Goal: Task Accomplishment & Management: Manage account settings

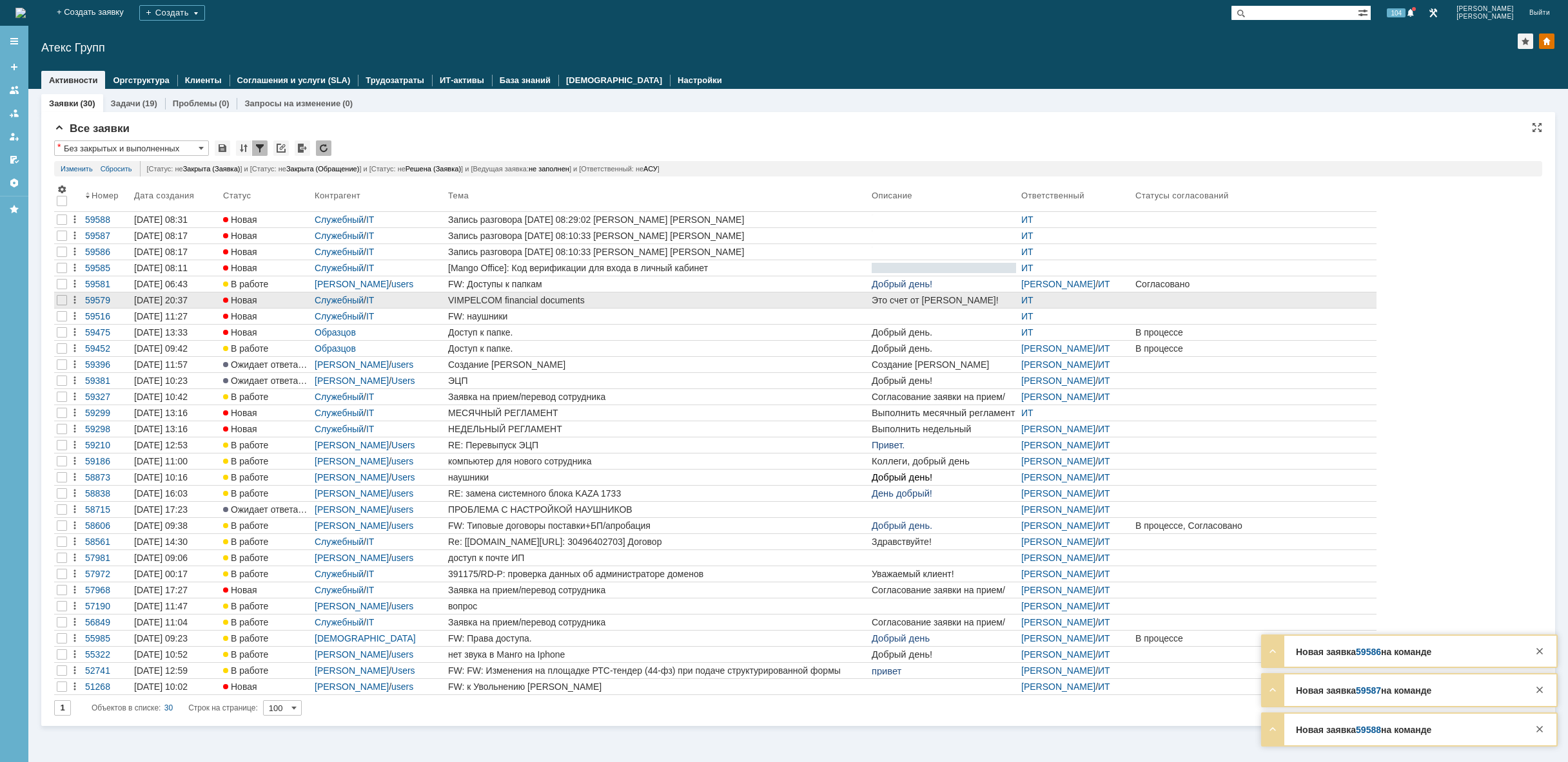
click at [560, 301] on div "VIMPELCOM financial documents" at bounding box center [657, 300] width 419 height 10
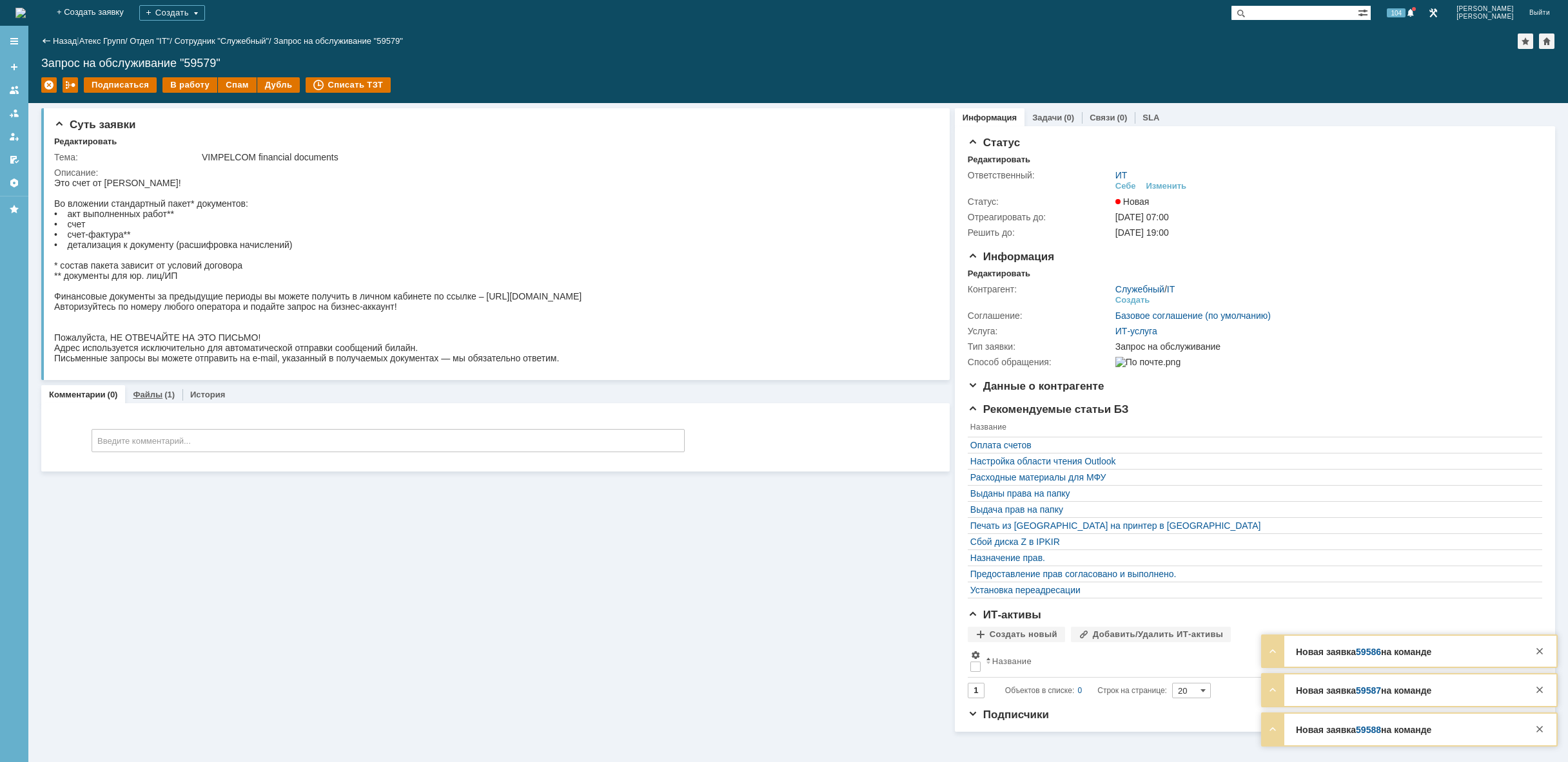
click at [144, 400] on div "Файлы (1)" at bounding box center [153, 395] width 57 height 19
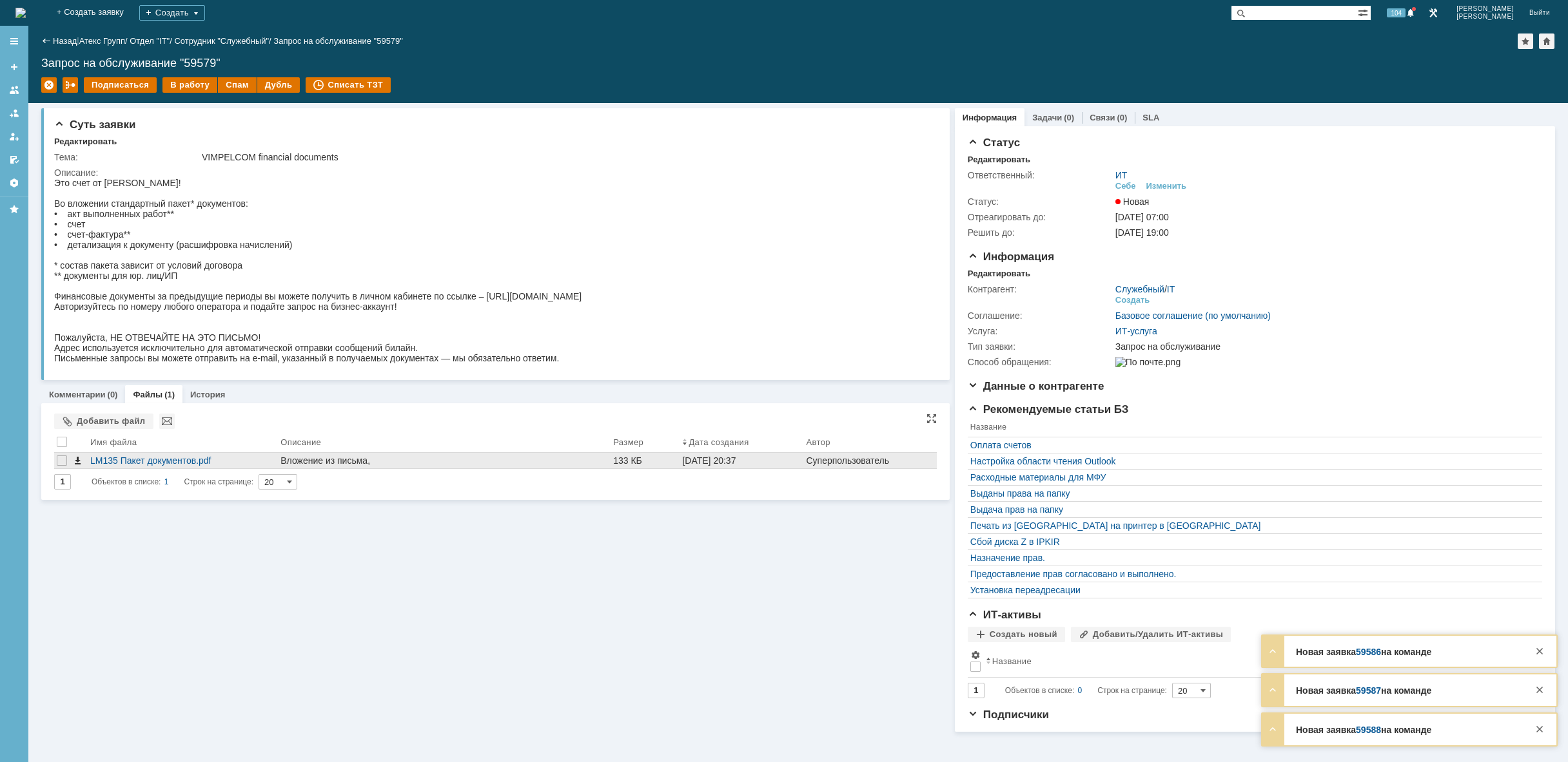
click at [73, 463] on span at bounding box center [77, 460] width 10 height 10
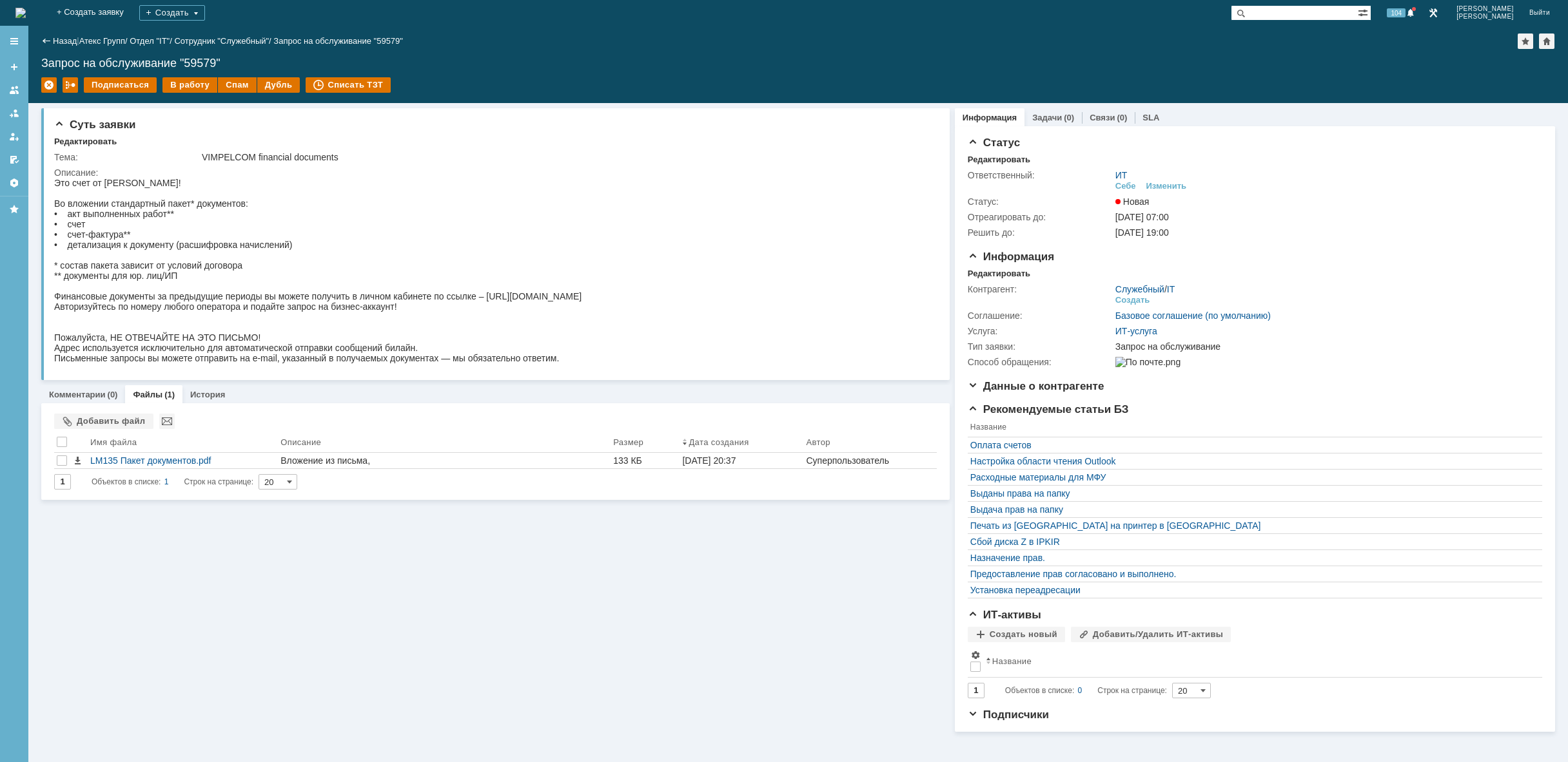
click at [25, 15] on img at bounding box center [20, 12] width 10 height 10
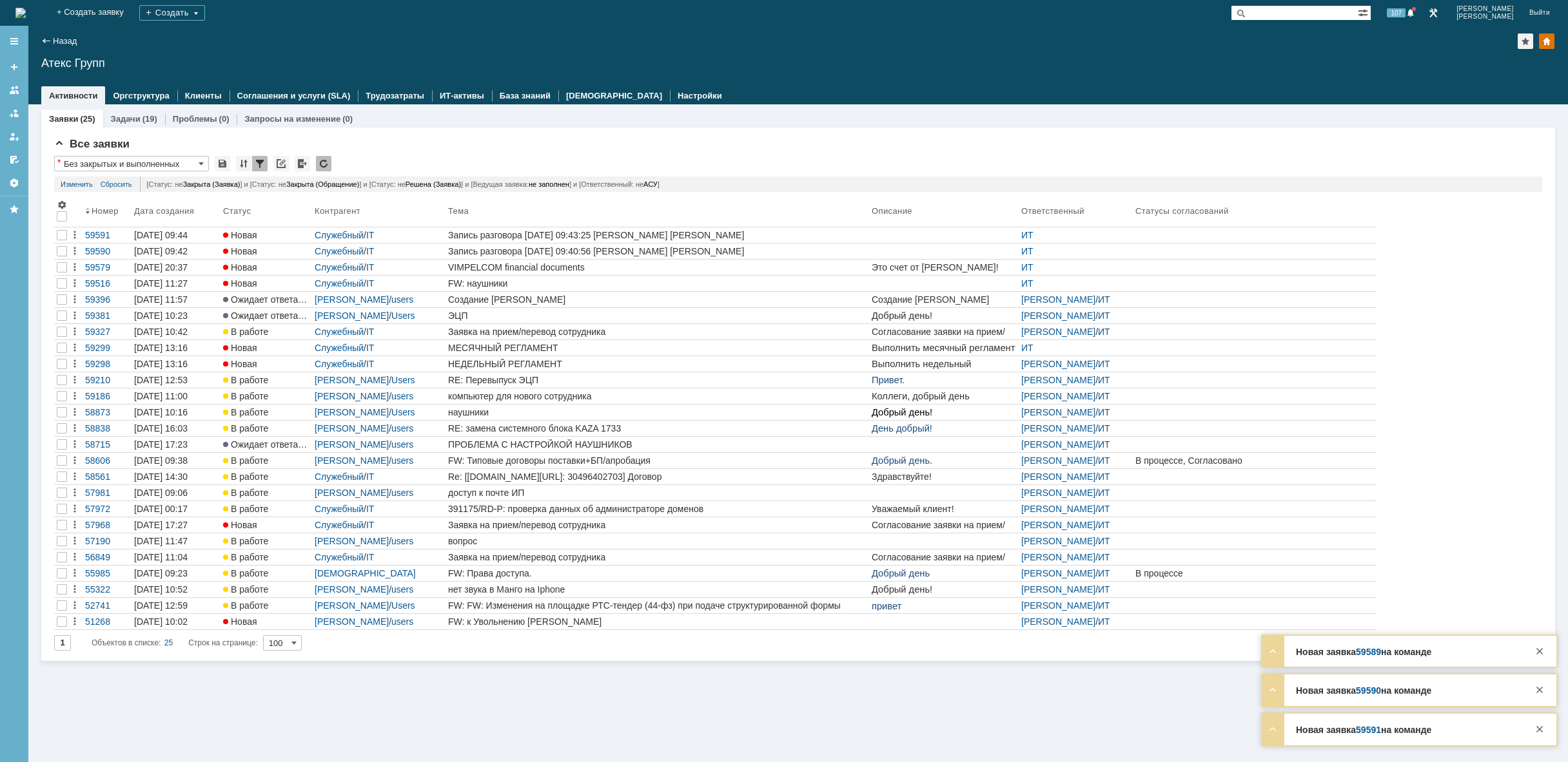
click at [25, 11] on img at bounding box center [20, 12] width 10 height 10
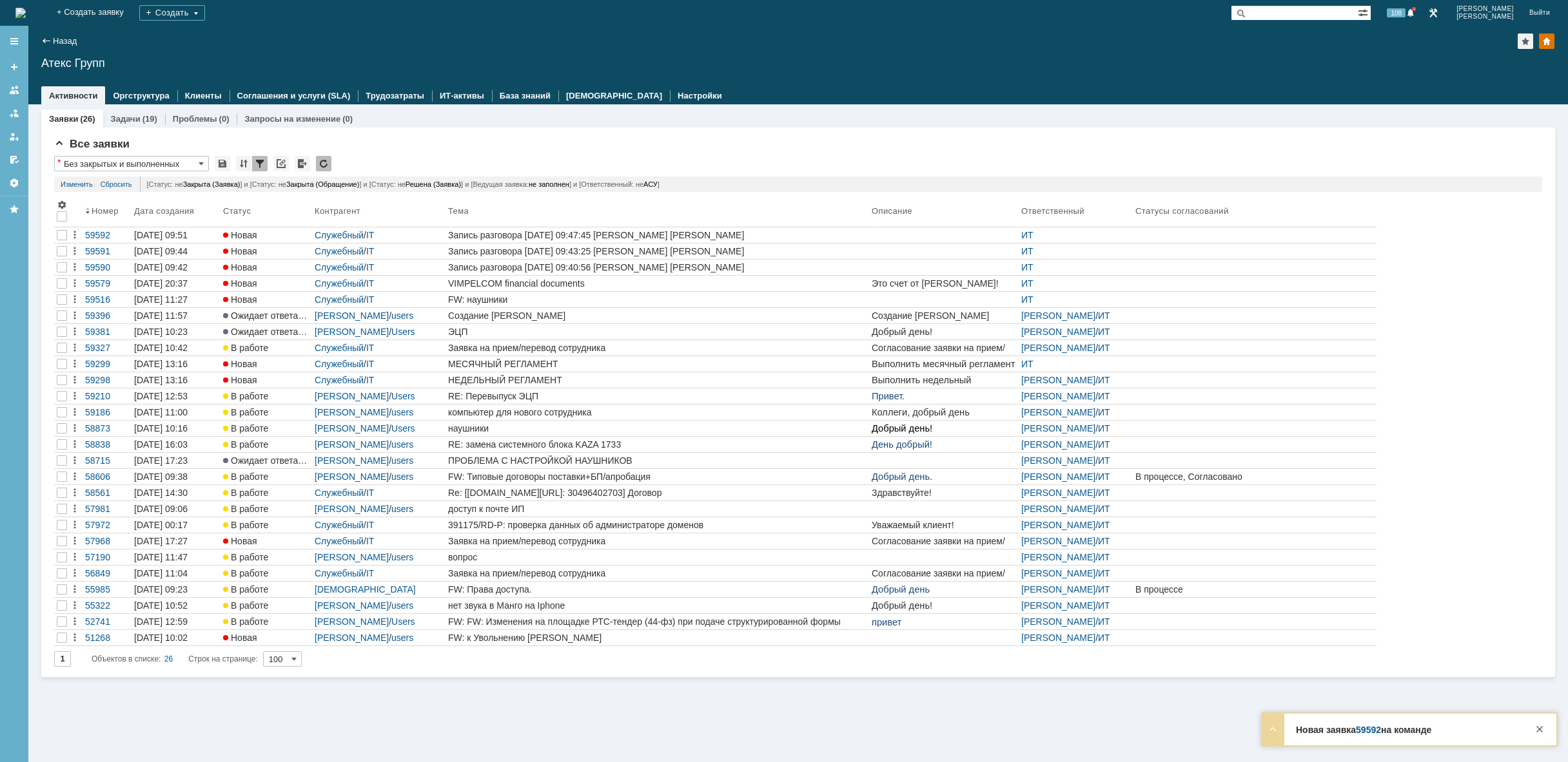
click at [25, 18] on img at bounding box center [20, 12] width 10 height 10
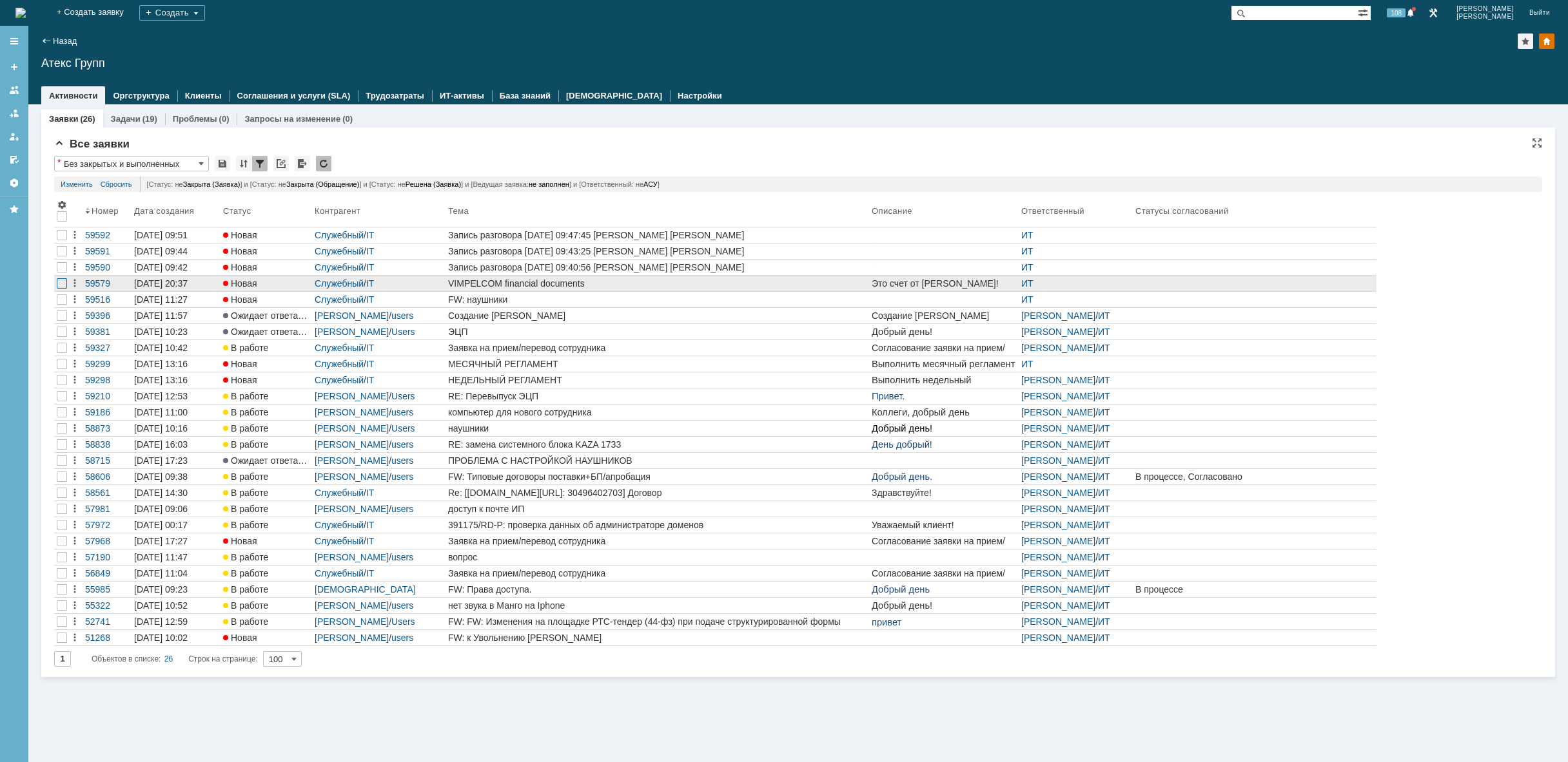
click at [63, 285] on div at bounding box center [61, 283] width 10 height 10
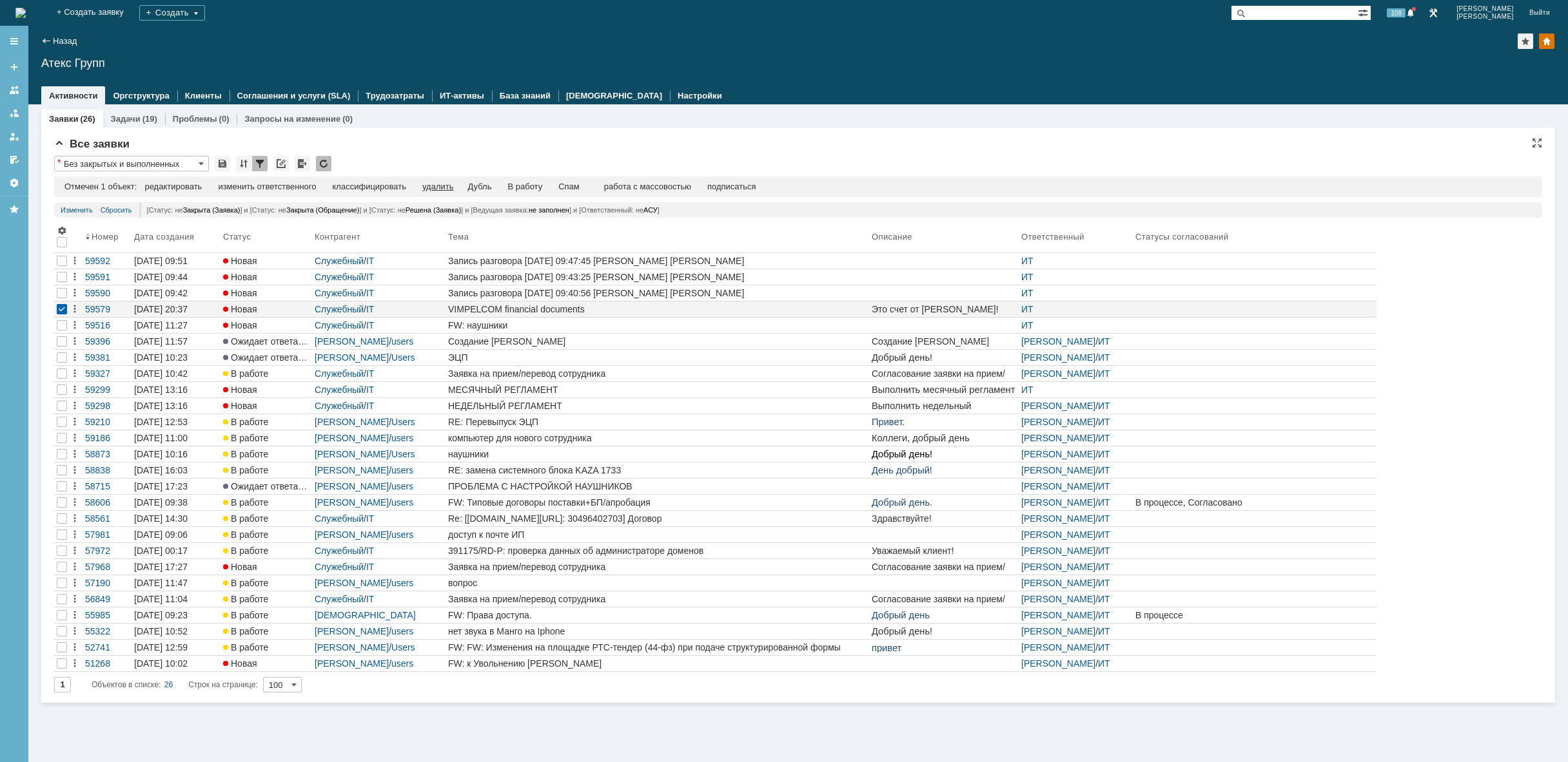
click at [439, 184] on div "удалить" at bounding box center [438, 186] width 31 height 10
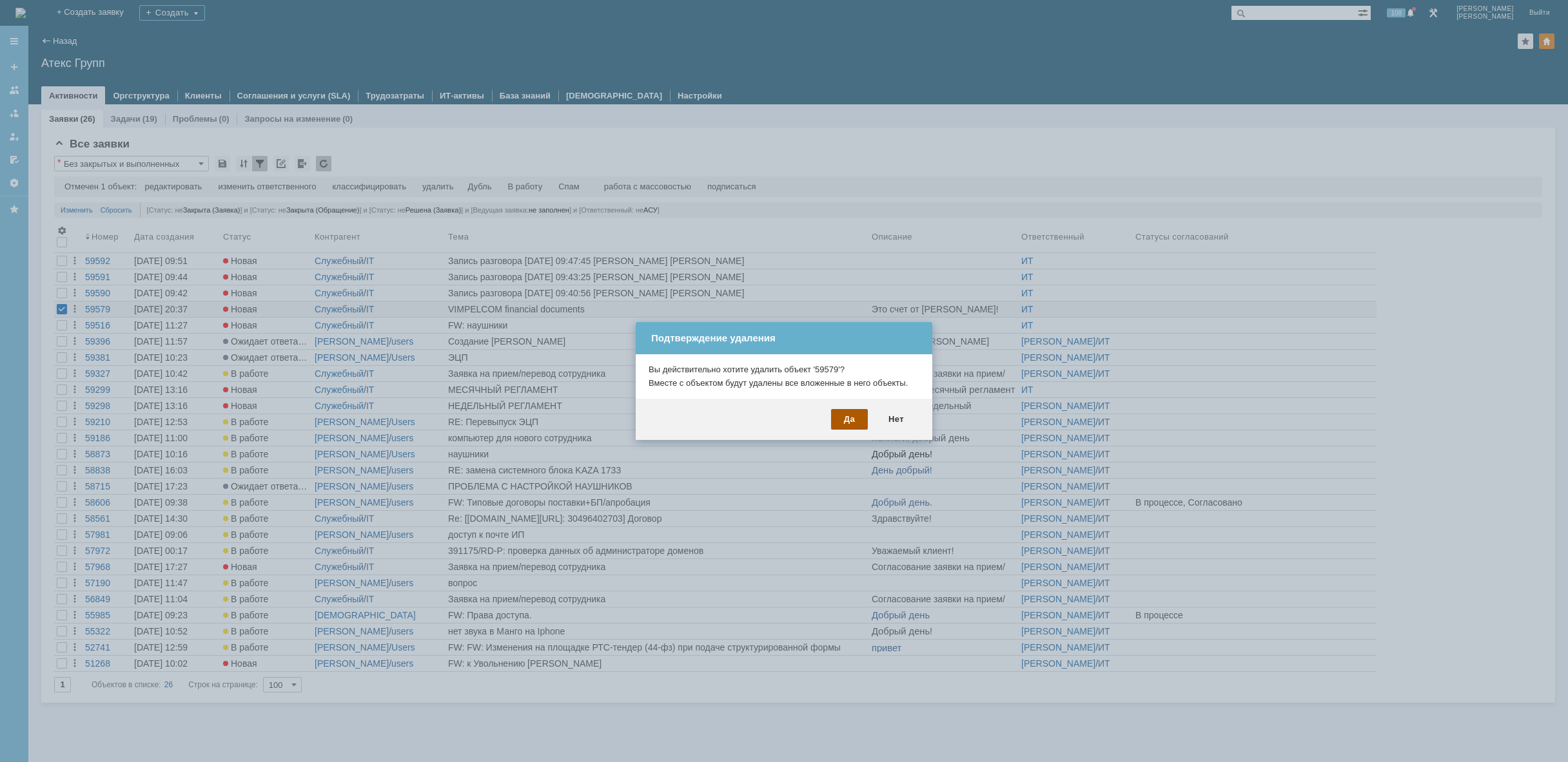
click at [855, 421] on div "Да" at bounding box center [849, 420] width 37 height 21
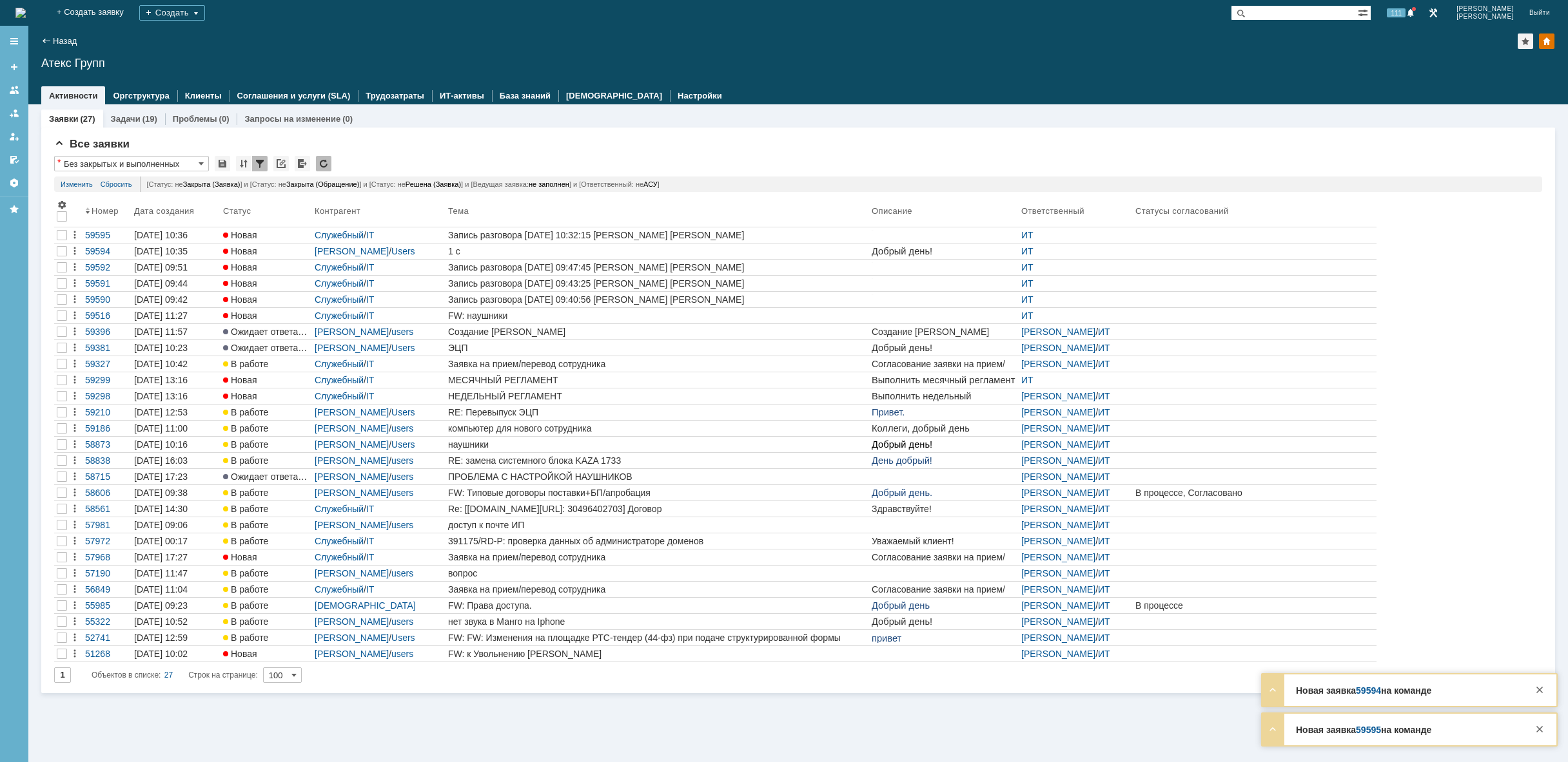
click at [25, 13] on img at bounding box center [20, 12] width 10 height 10
